Goal: Transaction & Acquisition: Purchase product/service

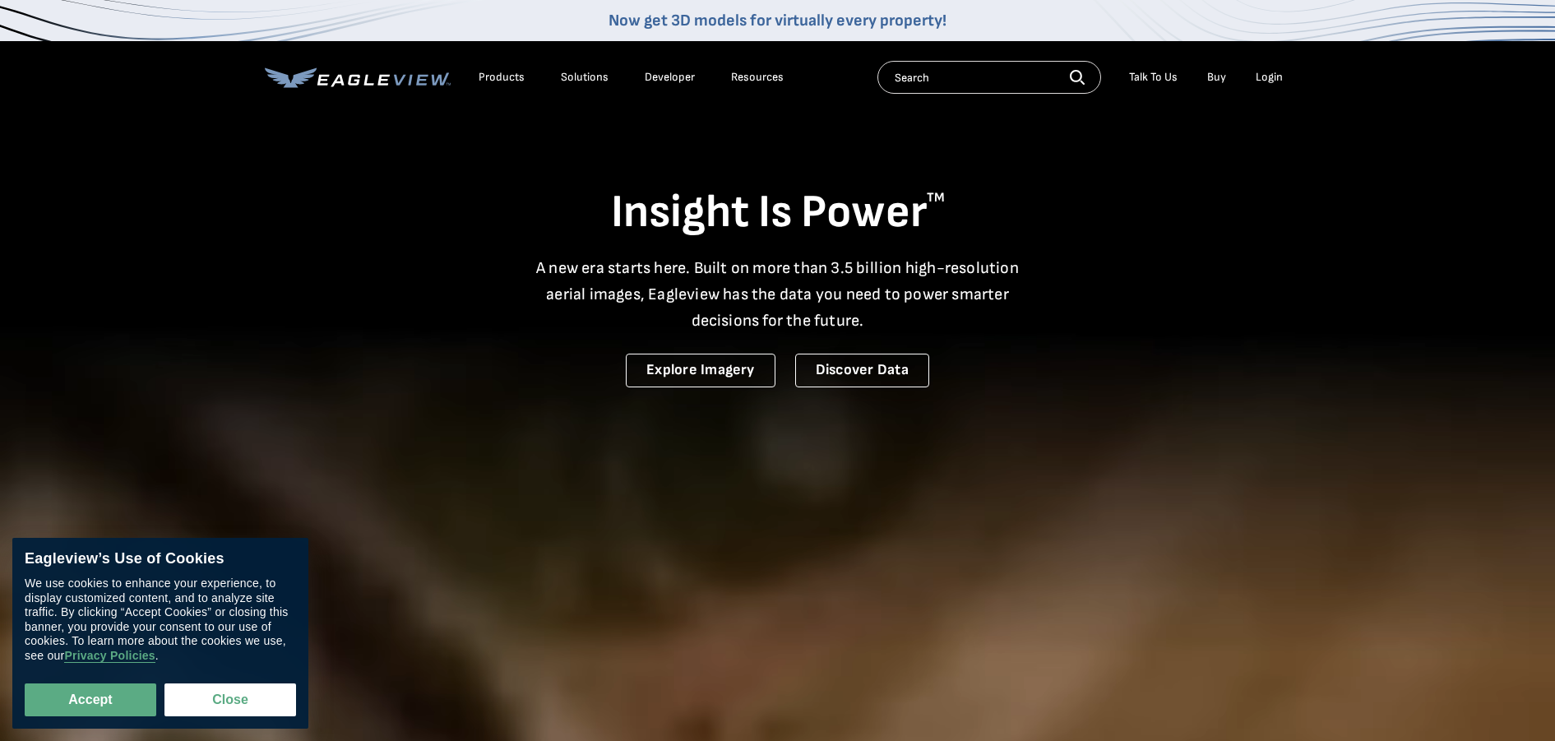
click at [1283, 85] on li "Login" at bounding box center [1269, 77] width 44 height 25
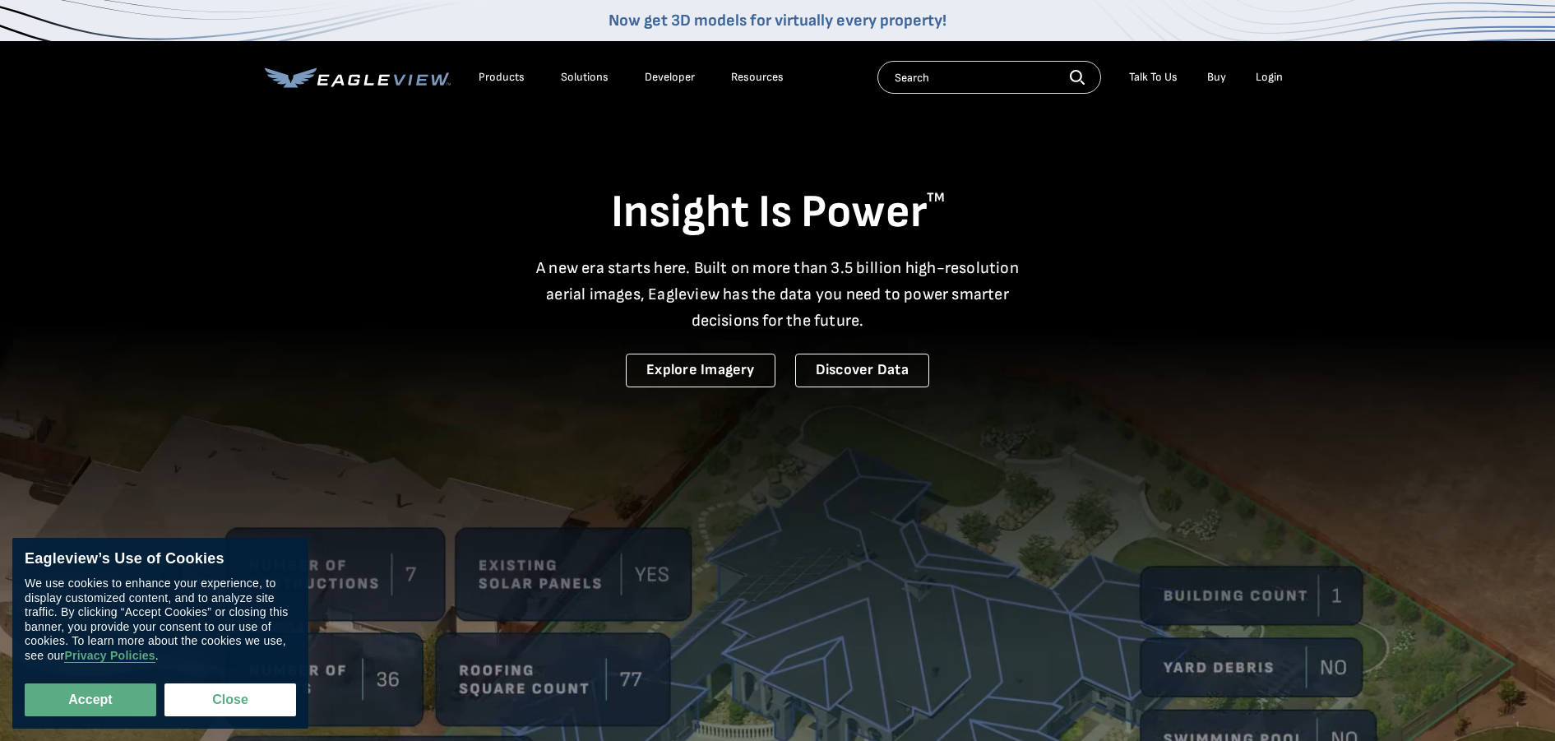
click at [1273, 76] on div "Login" at bounding box center [1269, 77] width 27 height 15
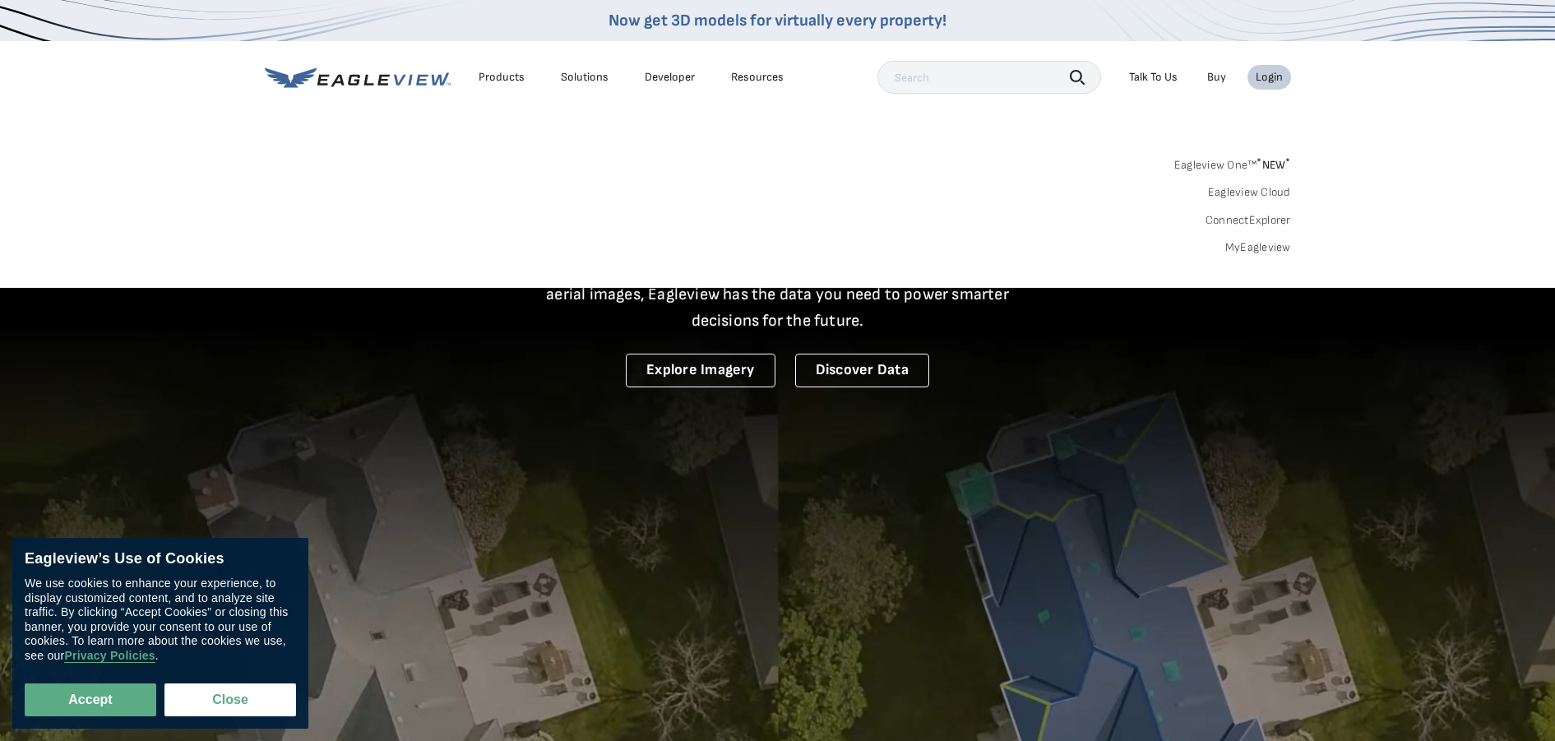
click at [1263, 246] on link "MyEagleview" at bounding box center [1258, 247] width 66 height 15
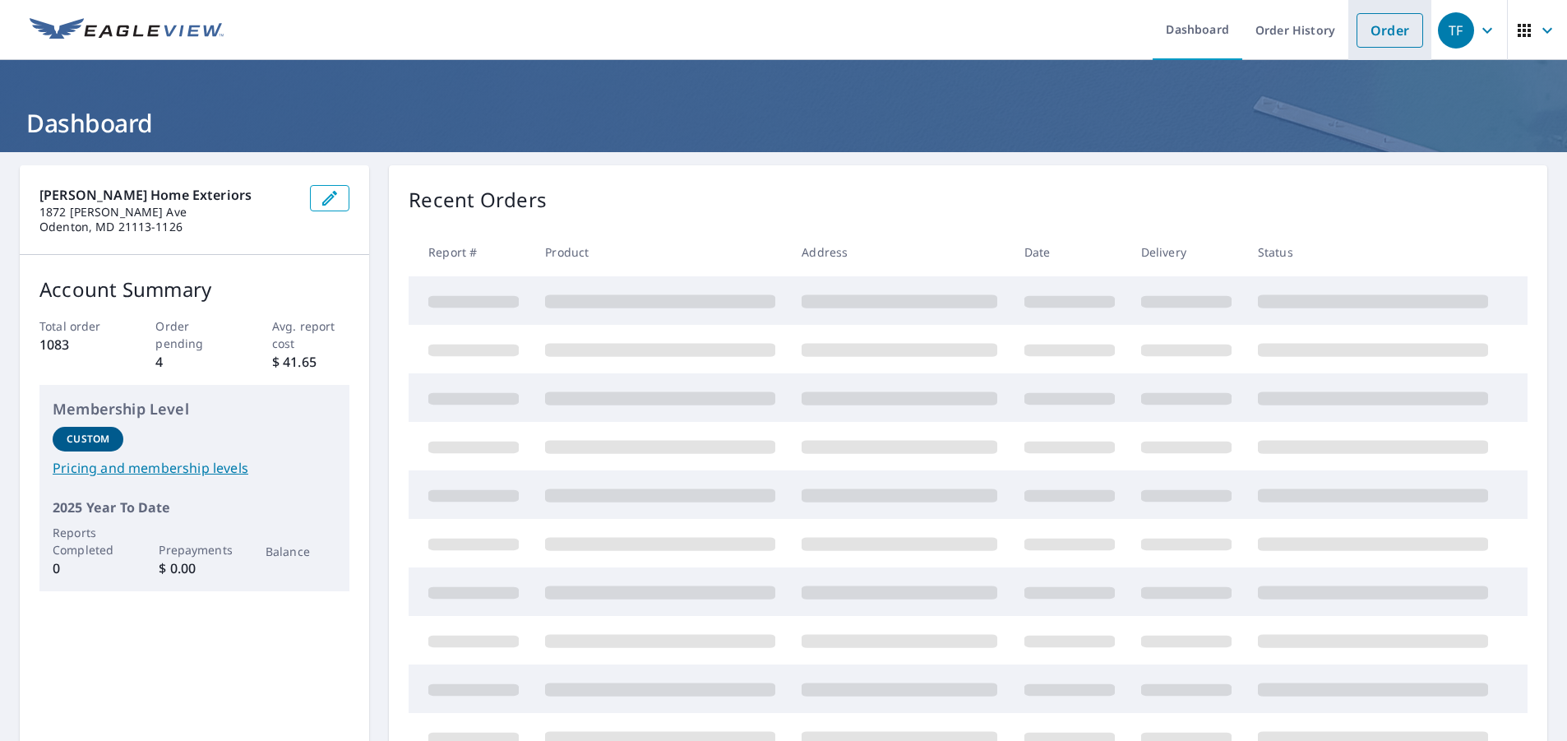
click at [1365, 31] on link "Order" at bounding box center [1390, 30] width 67 height 35
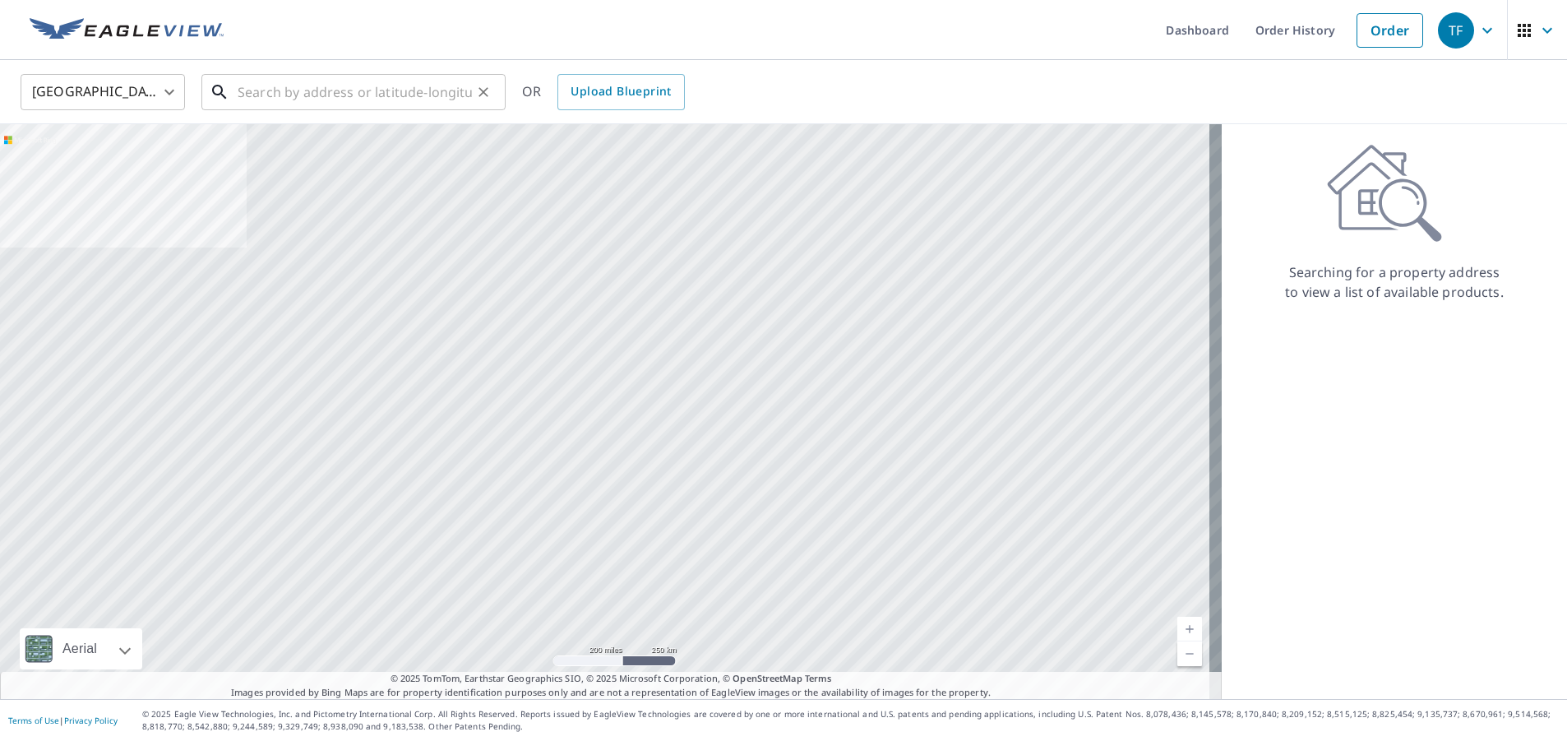
click at [279, 82] on input "text" at bounding box center [355, 92] width 234 height 46
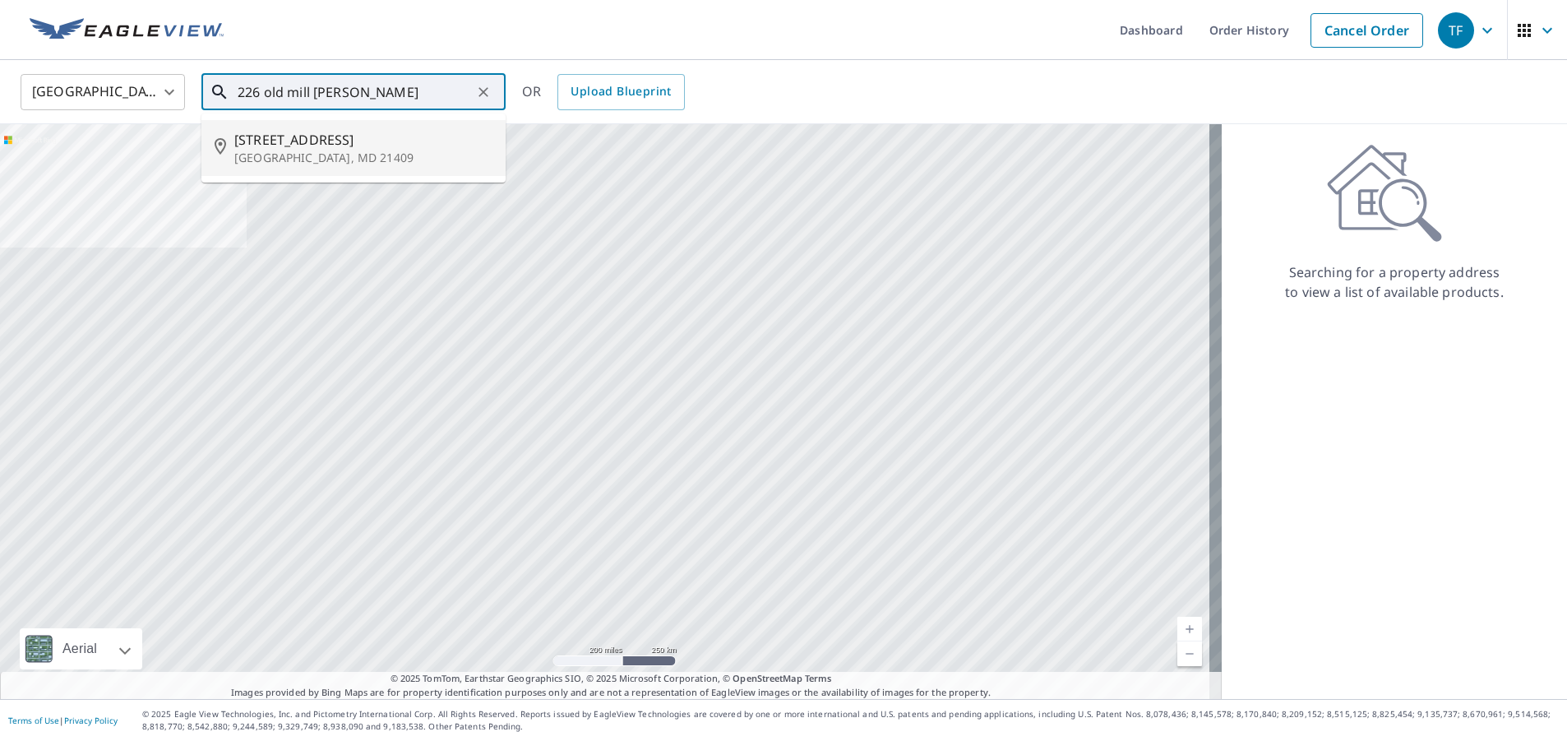
click at [368, 155] on p "Annapolis, MD 21409" at bounding box center [363, 158] width 258 height 16
type input "226 Old Mill Bottom Rd S Annapolis, MD 21409"
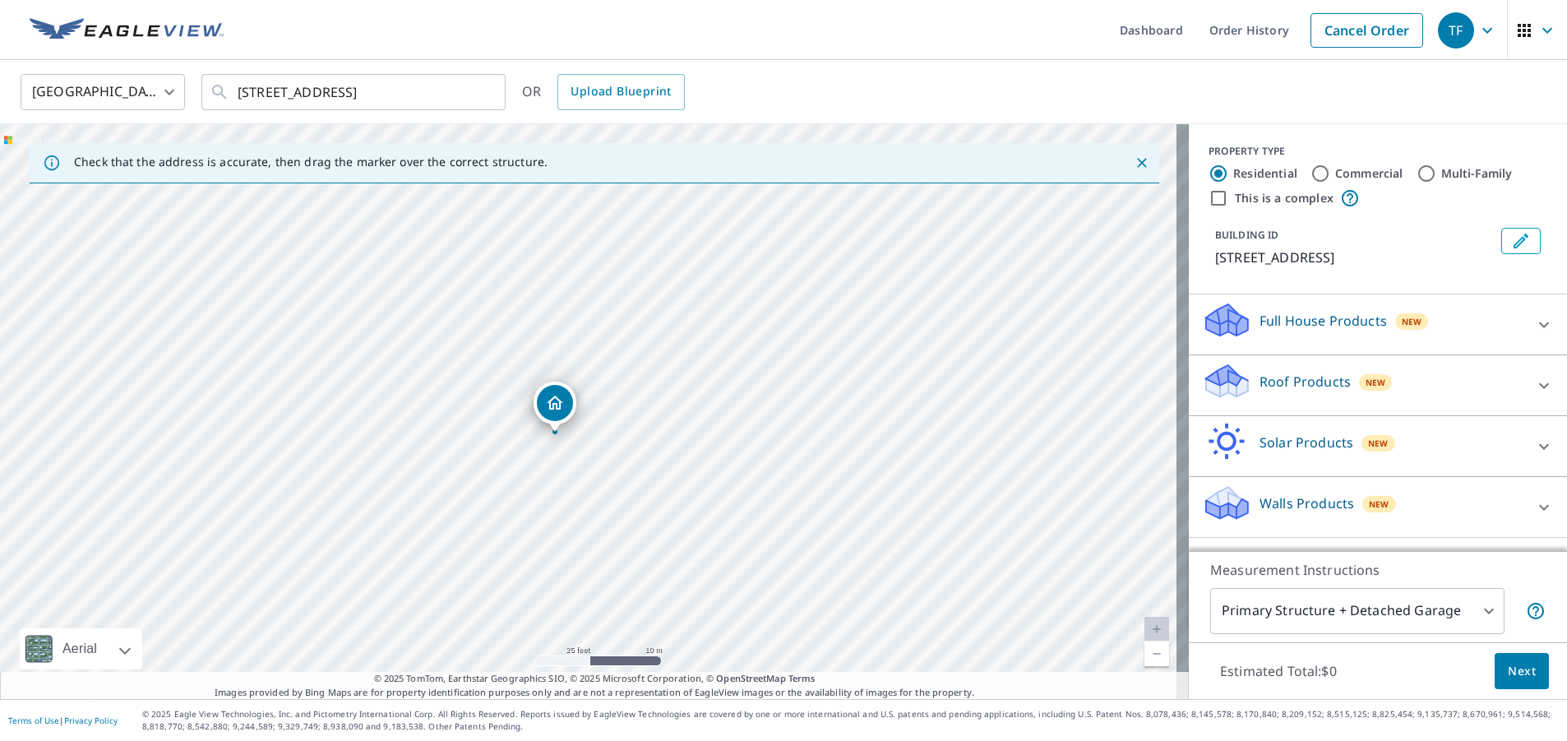
drag, startPoint x: 681, startPoint y: 414, endPoint x: 633, endPoint y: 462, distance: 67.4
click at [633, 462] on div "226 Old Mill Bottom Rd S Annapolis, MD 21409" at bounding box center [594, 411] width 1189 height 575
click at [1456, 597] on body "TF TF Dashboard Order History Cancel Order TF United States US ​ 226 Old Mill B…" at bounding box center [783, 370] width 1567 height 741
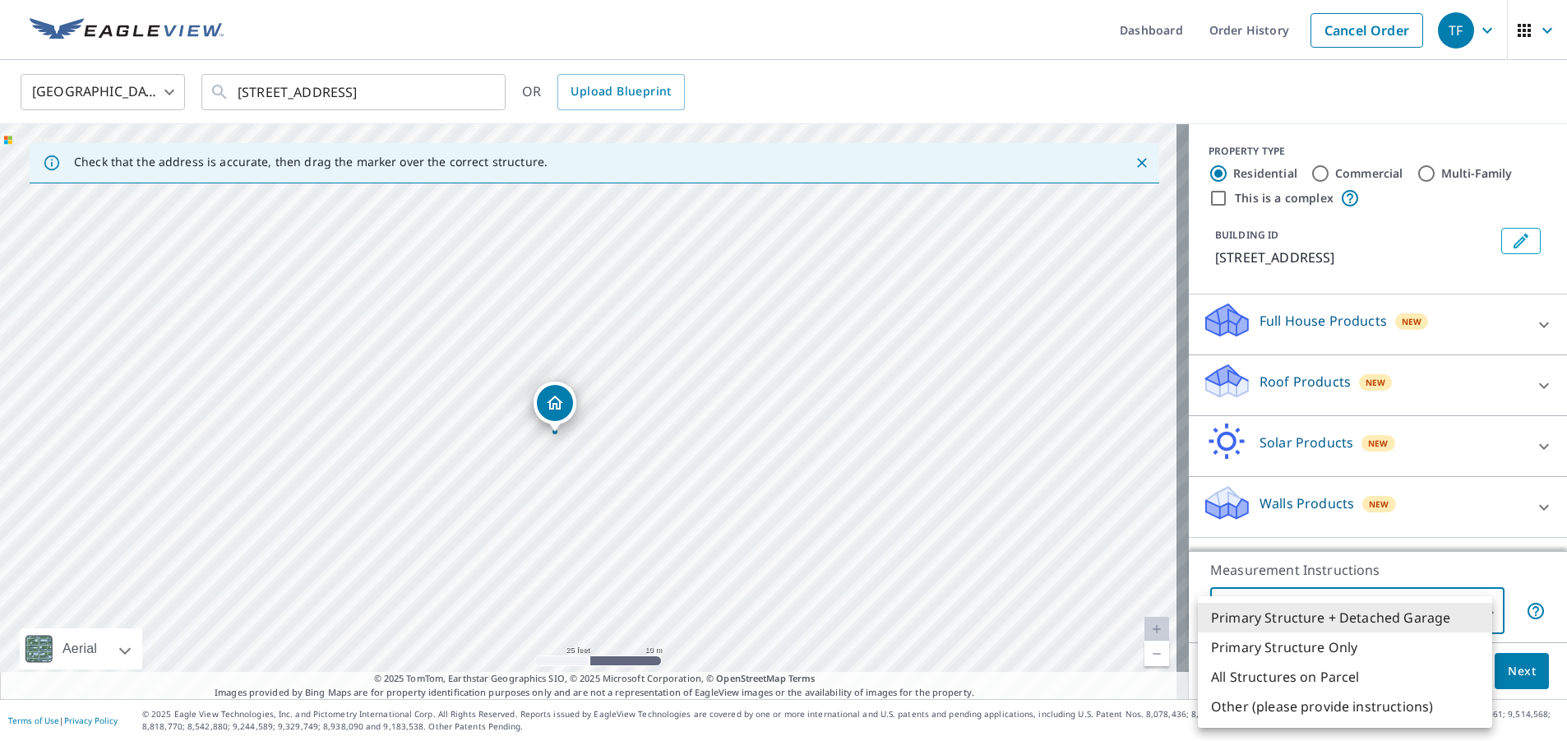
click at [1396, 571] on div at bounding box center [783, 370] width 1567 height 741
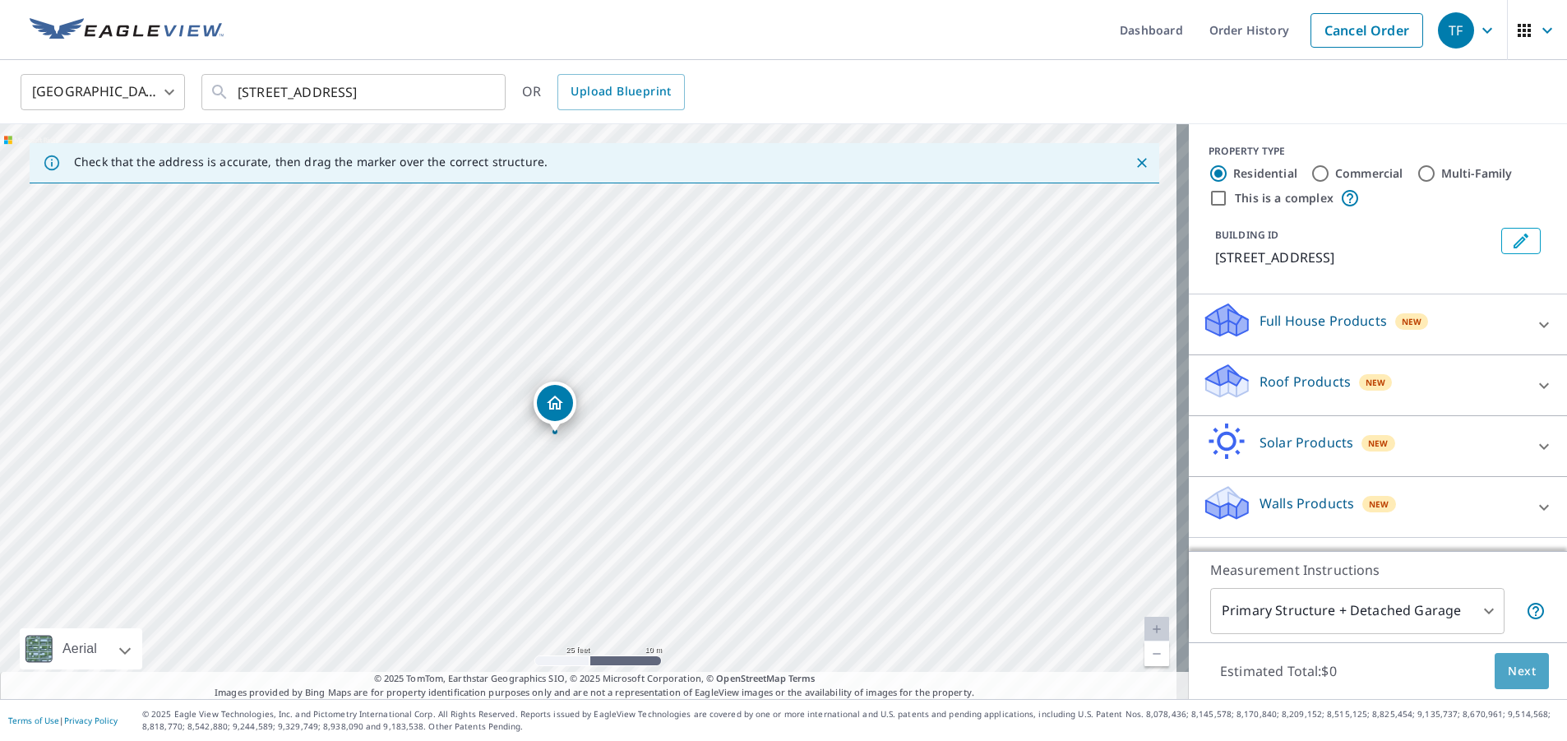
click at [1508, 677] on span "Next" at bounding box center [1522, 671] width 28 height 21
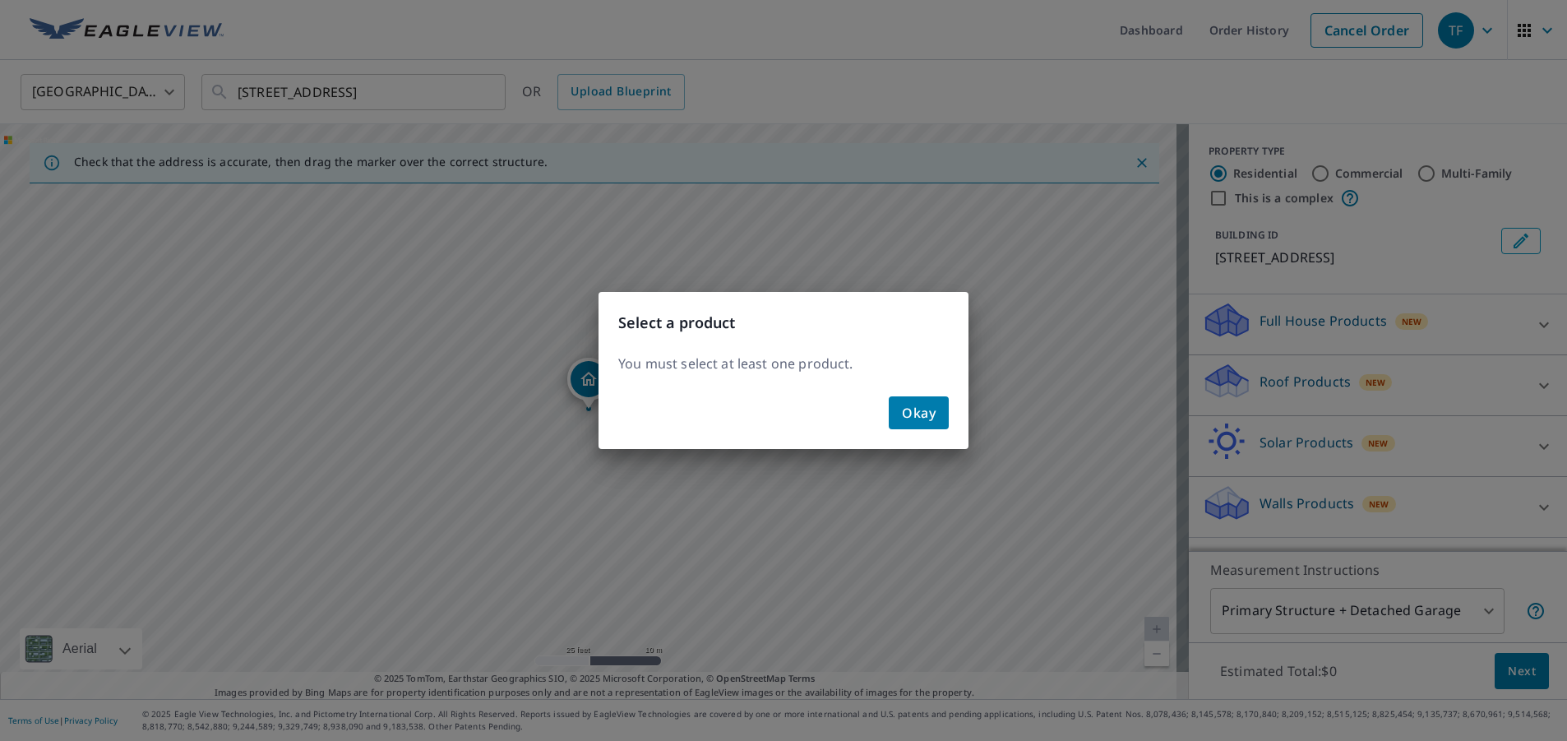
click at [913, 411] on span "Okay" at bounding box center [919, 412] width 34 height 23
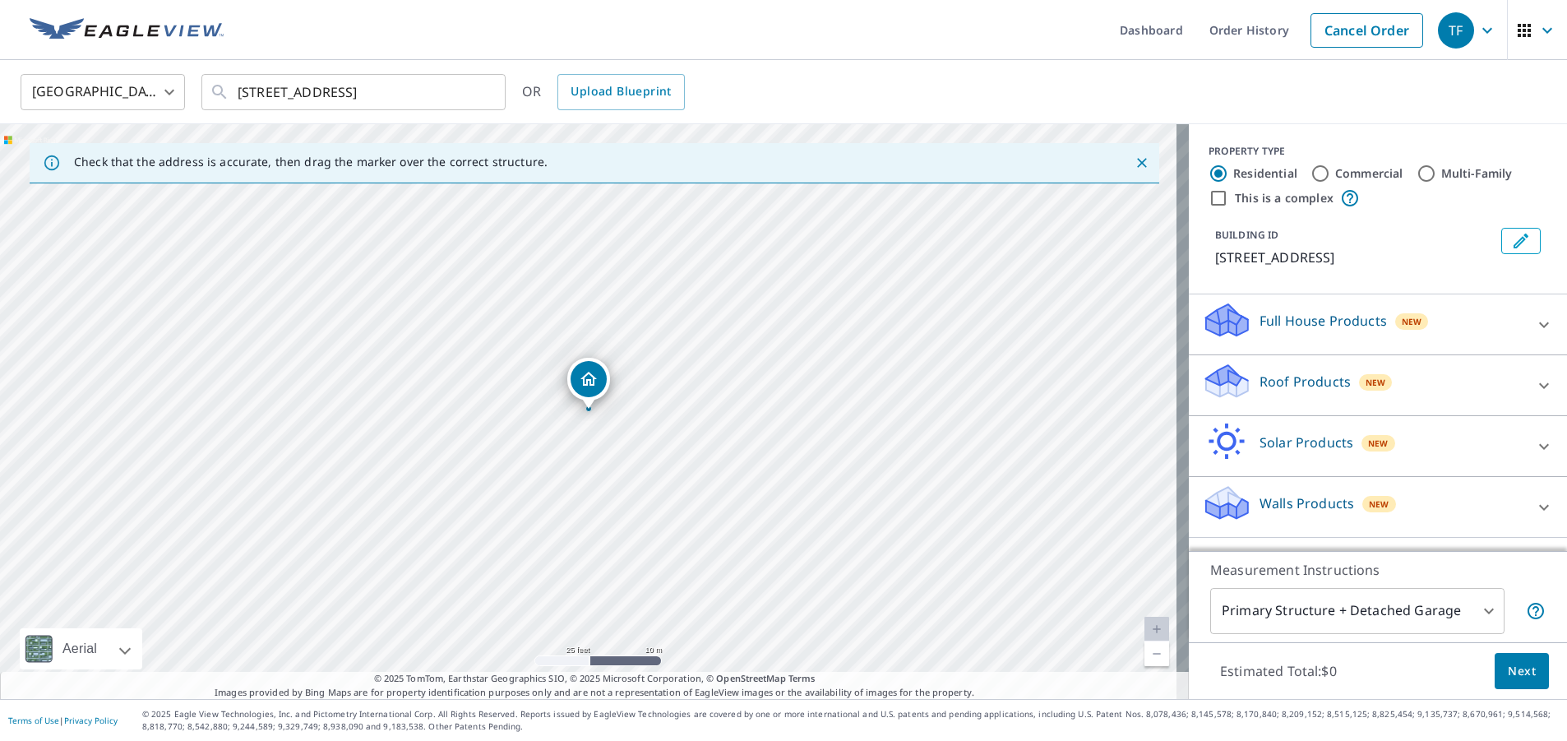
scroll to position [0, 0]
click at [1437, 405] on div "Roof Products New" at bounding box center [1363, 385] width 322 height 47
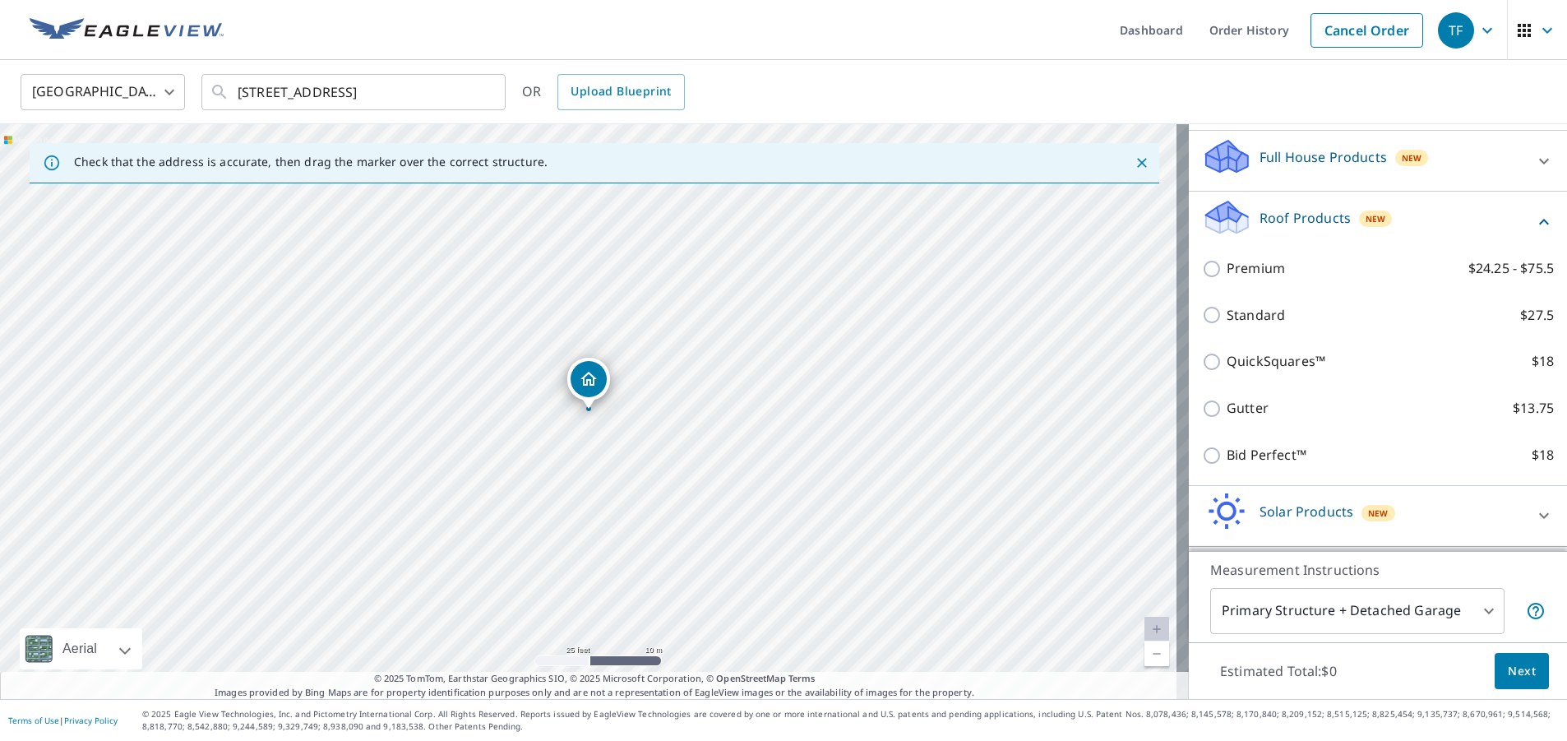
scroll to position [164, 0]
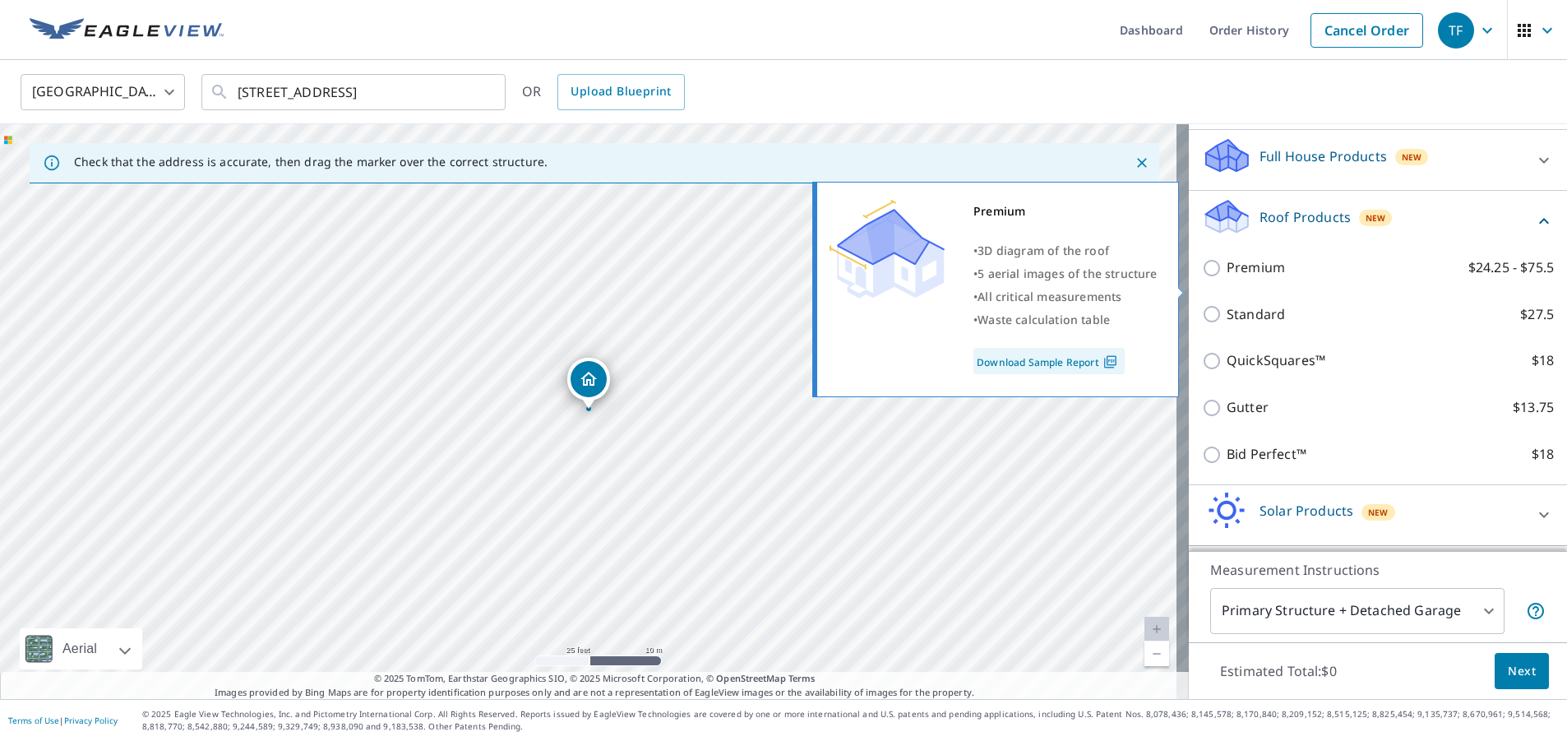
click at [1251, 278] on p "Premium" at bounding box center [1256, 267] width 58 height 21
click at [1227, 278] on input "Premium $24.25 - $75.5" at bounding box center [1214, 268] width 25 height 20
checkbox input "true"
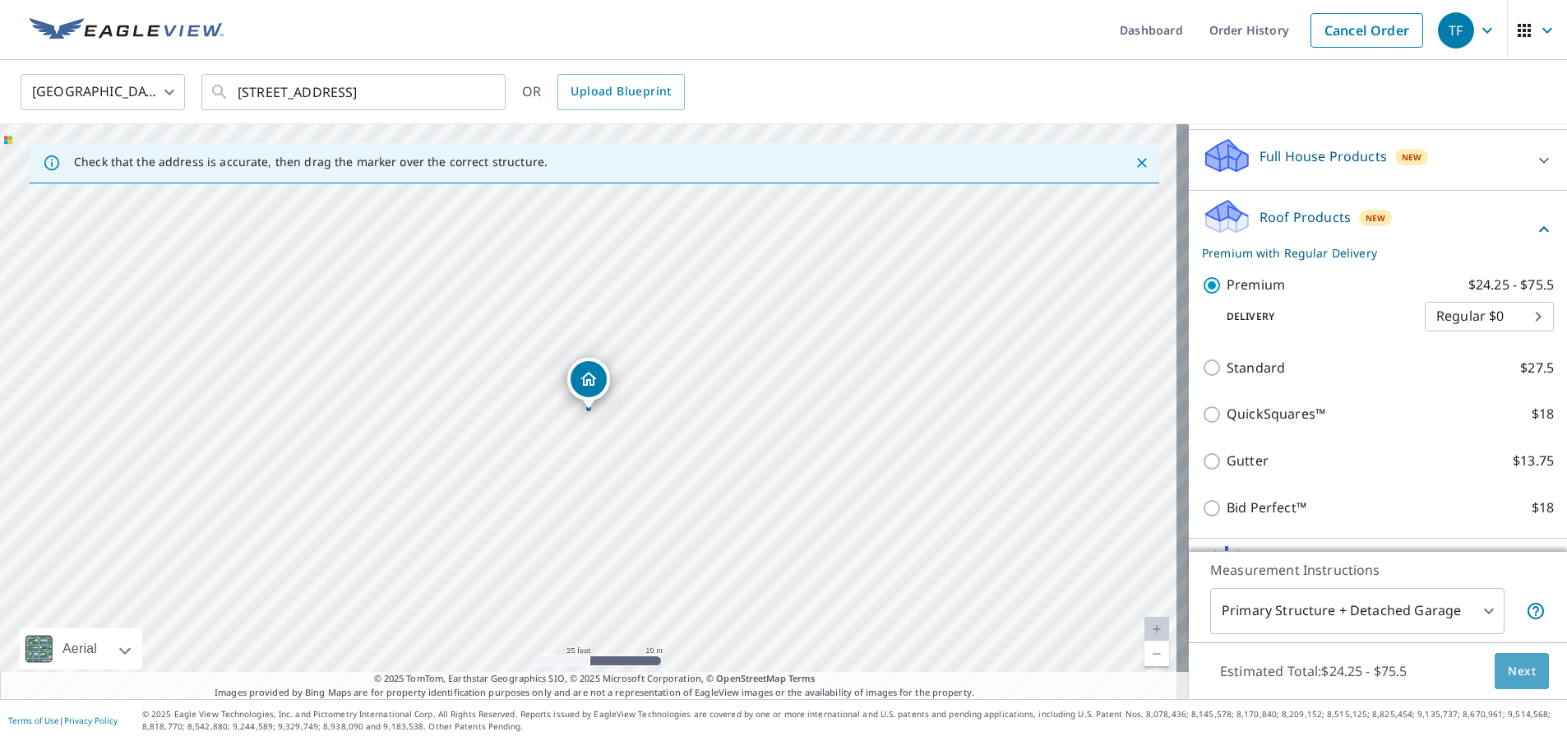
click at [1524, 668] on button "Next" at bounding box center [1522, 671] width 54 height 37
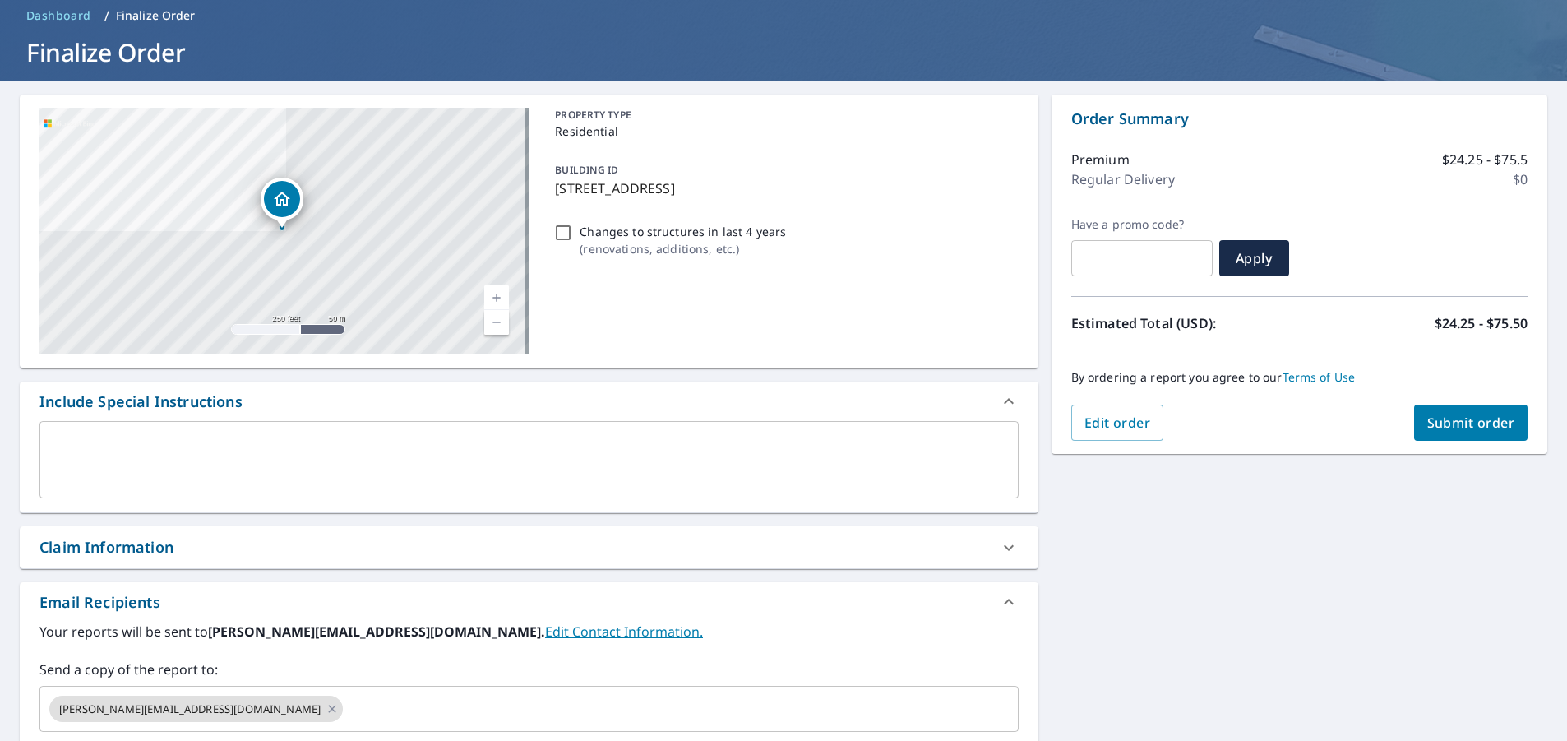
scroll to position [164, 0]
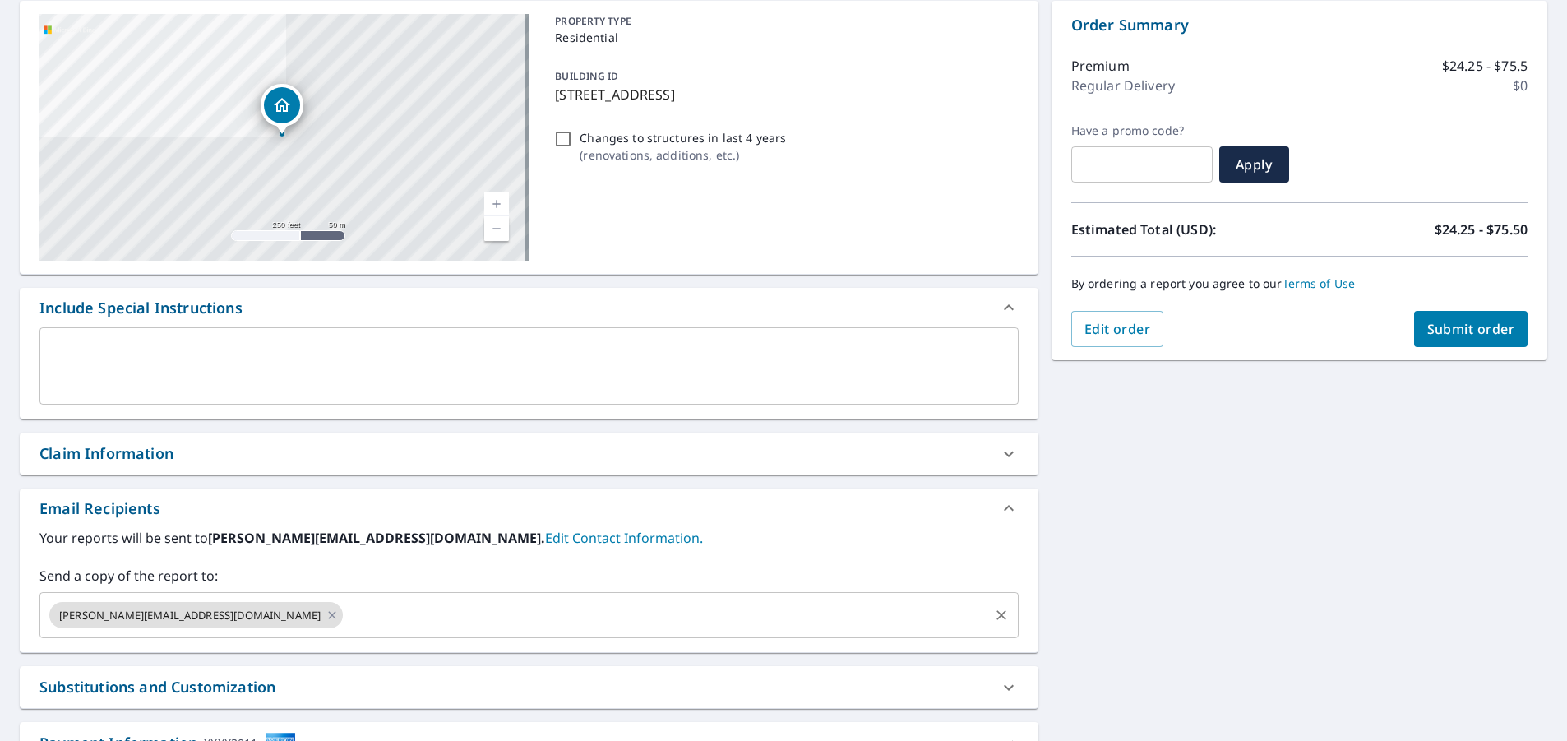
click at [326, 616] on icon at bounding box center [332, 615] width 13 height 18
checkbox input "true"
click at [166, 616] on input "text" at bounding box center [517, 614] width 940 height 31
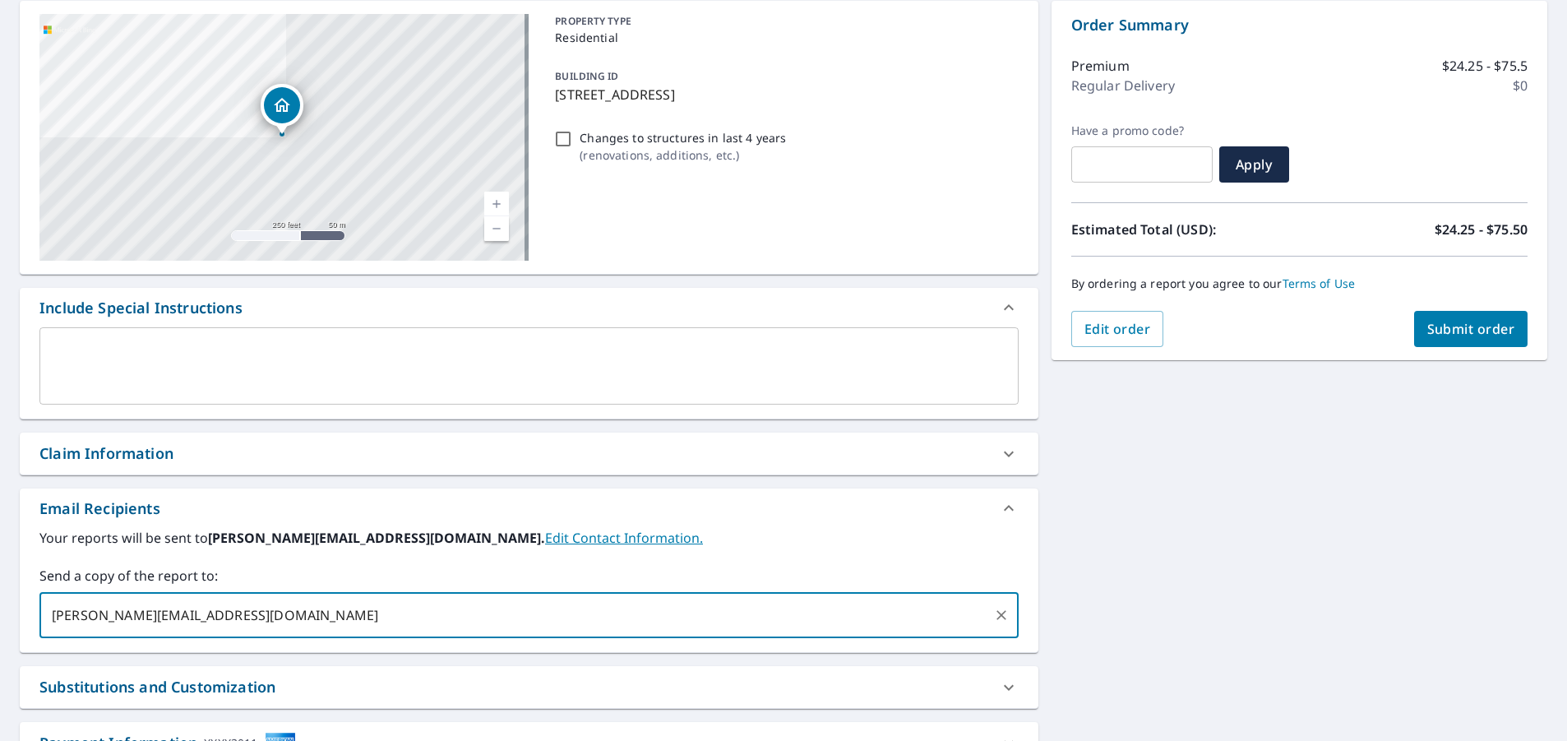
scroll to position [294, 0]
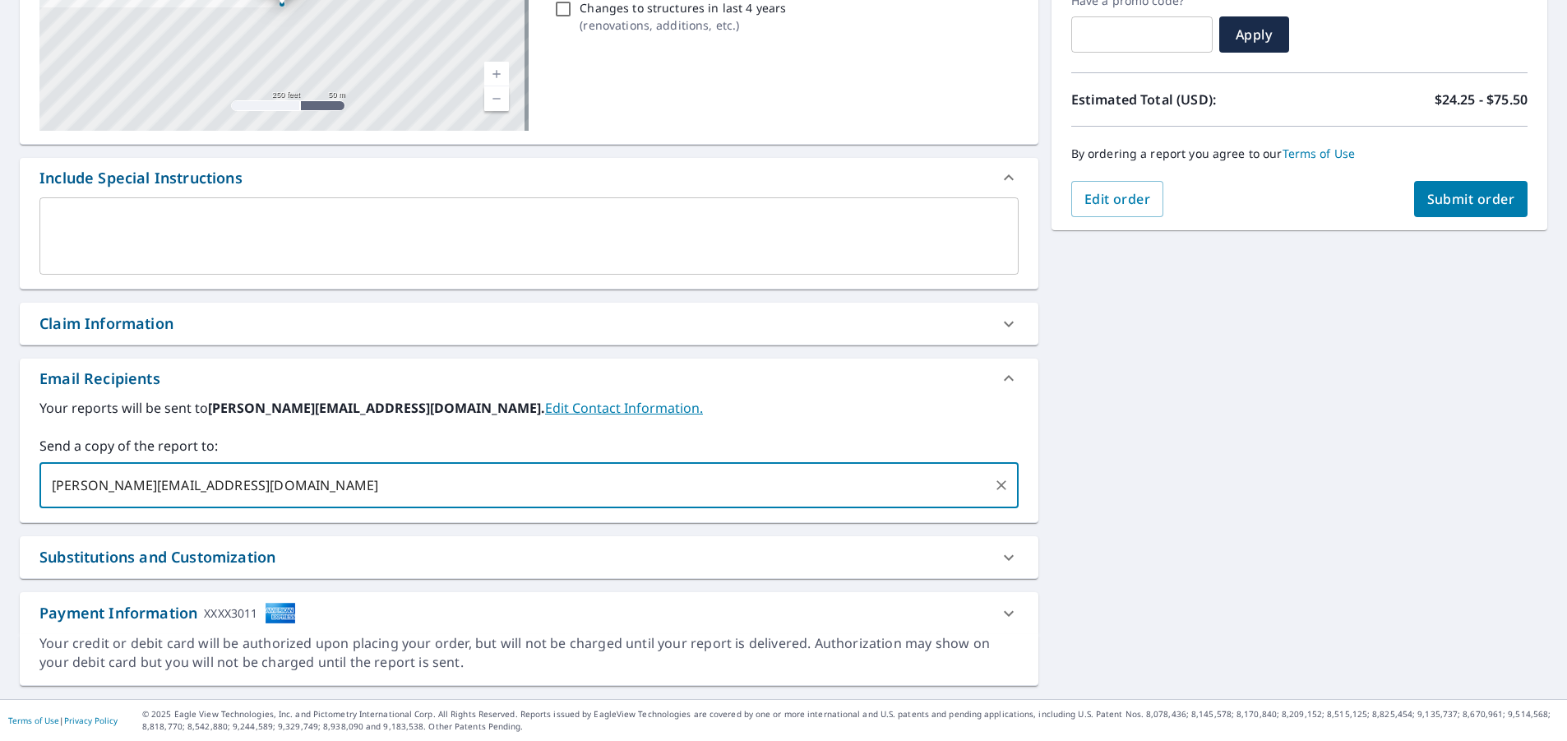
type input "steve@fichtnerservices.com"
click at [1457, 197] on span "Submit order" at bounding box center [1471, 199] width 88 height 18
checkbox input "true"
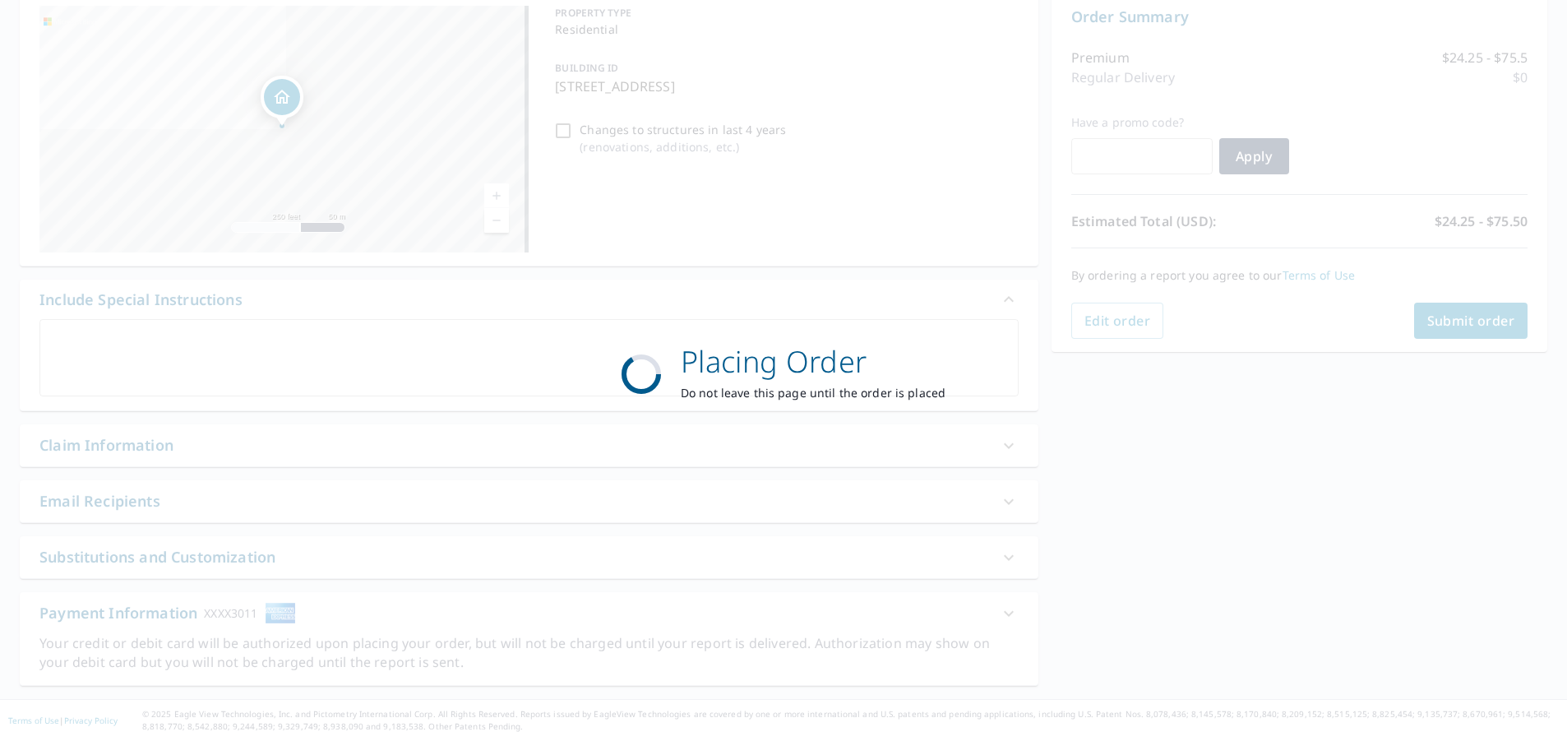
scroll to position [173, 0]
